Goal: Go to known website: Access a specific website the user already knows

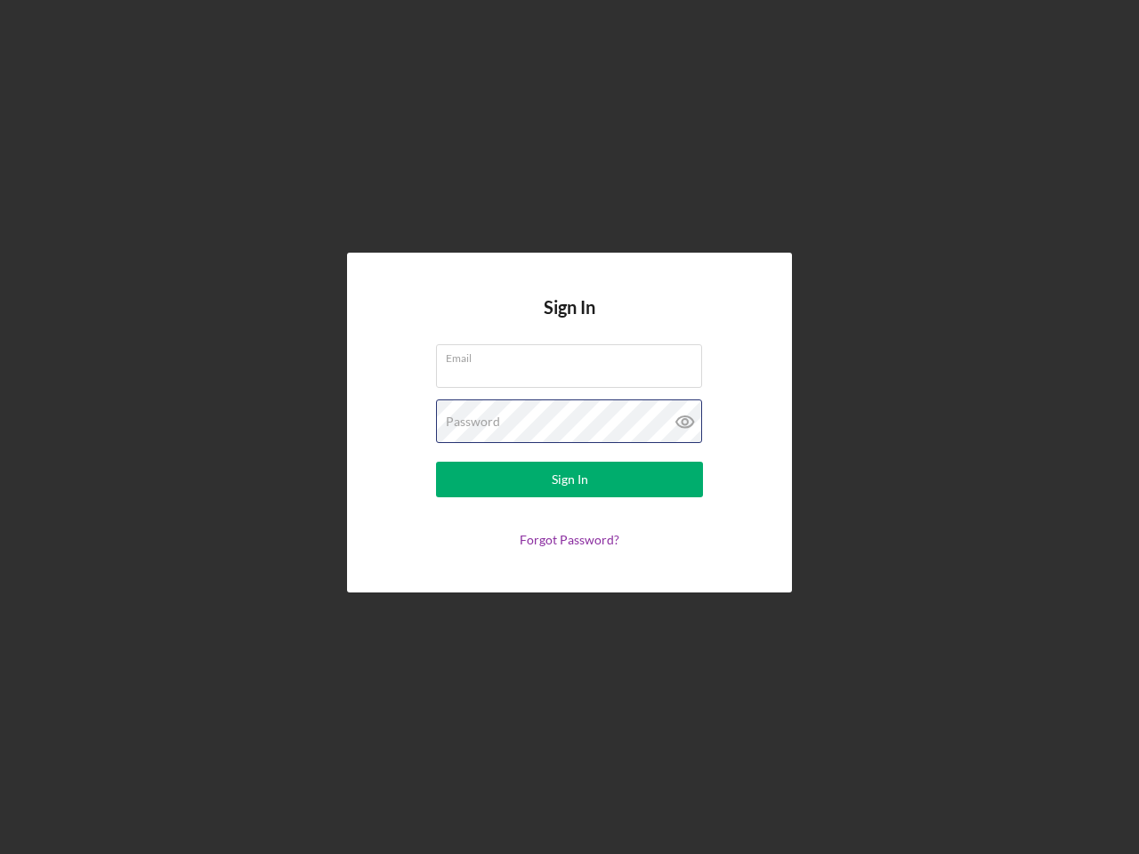
click at [570, 427] on div "Password" at bounding box center [569, 422] width 267 height 44
click at [685, 422] on icon at bounding box center [685, 422] width 44 height 44
